Goal: Navigation & Orientation: Find specific page/section

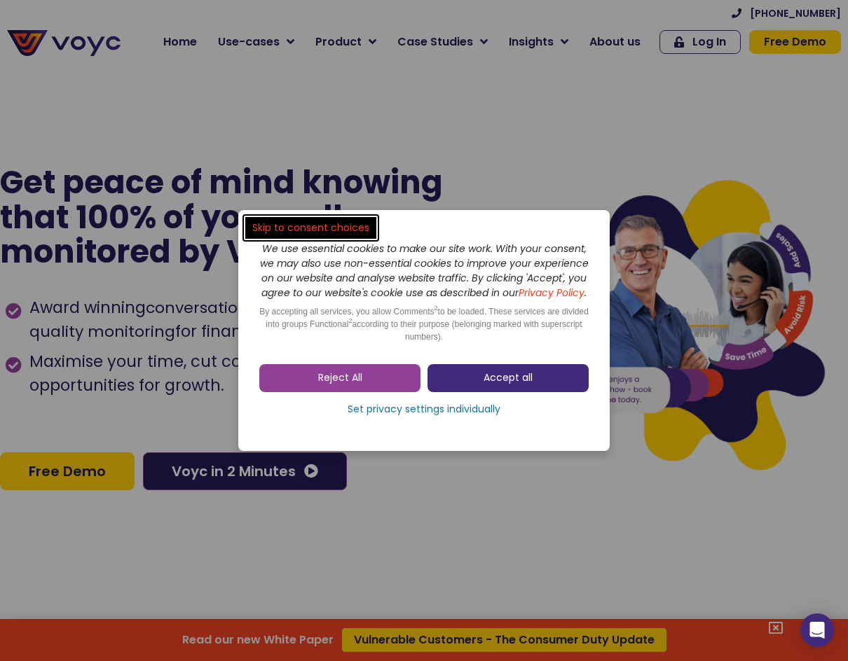
click at [486, 385] on span "Accept all" at bounding box center [507, 378] width 49 height 14
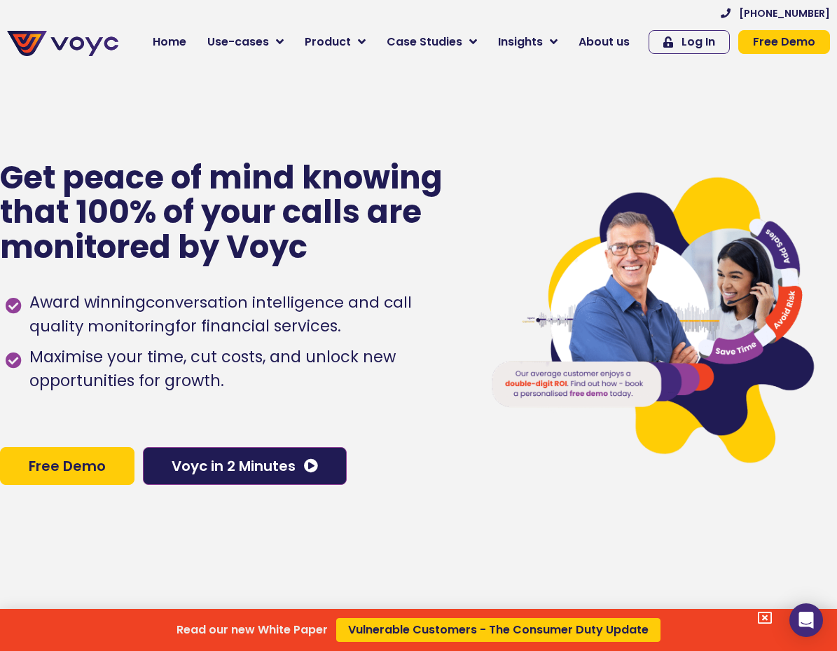
click at [288, 42] on div "Read our new White Paper Vulnerable Customers - The Consumer Duty Update" at bounding box center [418, 325] width 837 height 651
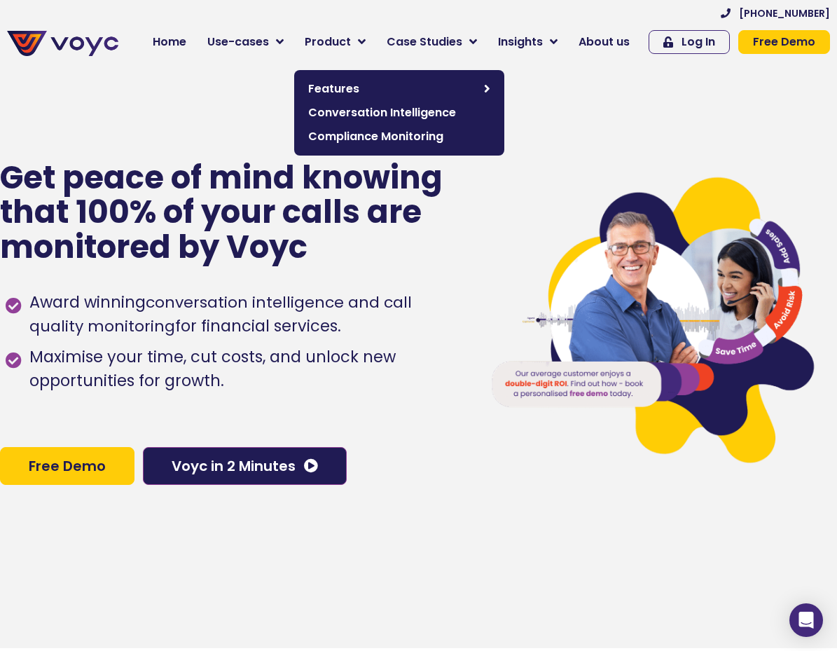
click at [200, 78] on div "Get peace of mind knowing that 100% of your calls are monitored by Voyc Award w…" at bounding box center [234, 322] width 469 height 651
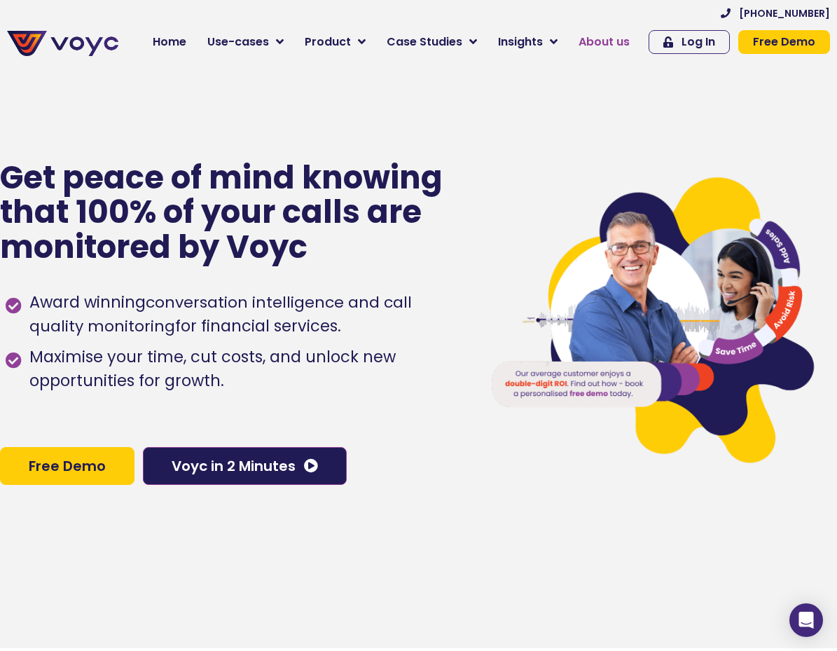
click at [627, 46] on span "About us" at bounding box center [604, 42] width 51 height 17
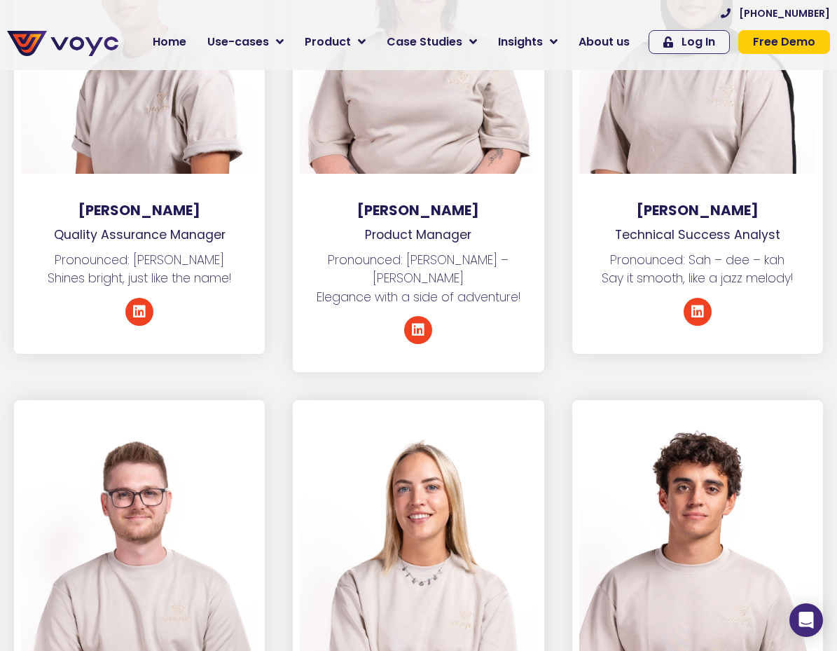
scroll to position [3447, 0]
